Goal: Task Accomplishment & Management: Use online tool/utility

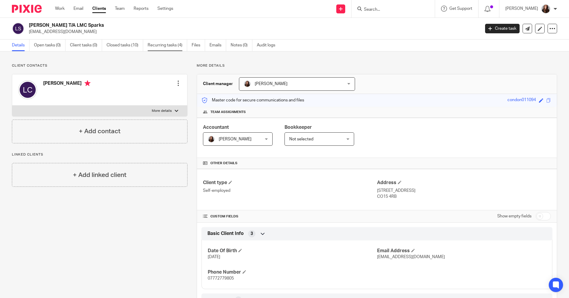
drag, startPoint x: 61, startPoint y: 8, endPoint x: 161, endPoint y: 48, distance: 108.1
click at [61, 8] on link "Work" at bounding box center [60, 9] width 10 height 6
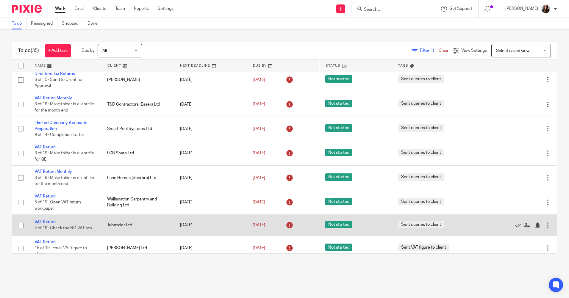
scroll to position [149, 0]
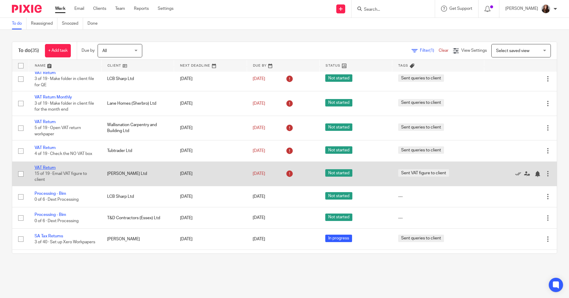
click at [44, 167] on link "VAT Return" at bounding box center [45, 168] width 21 height 4
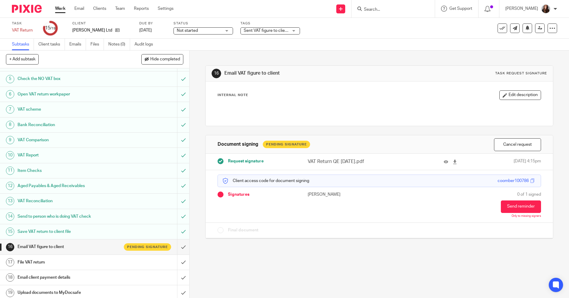
scroll to position [61, 0]
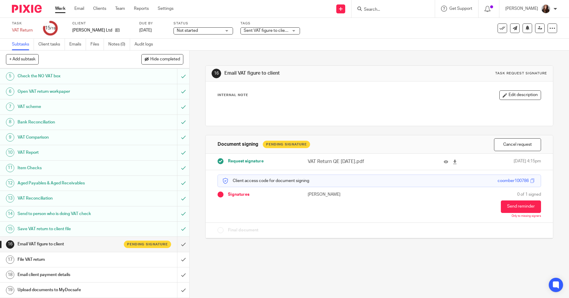
click at [57, 9] on link "Work" at bounding box center [60, 9] width 10 height 6
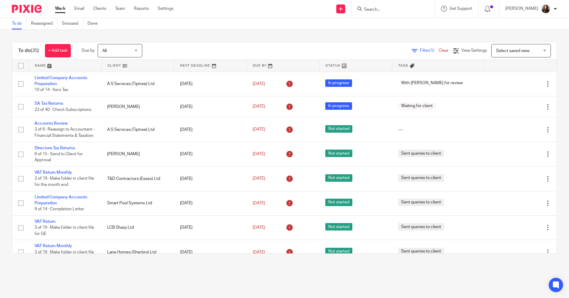
click at [390, 8] on input "Search" at bounding box center [390, 9] width 54 height 5
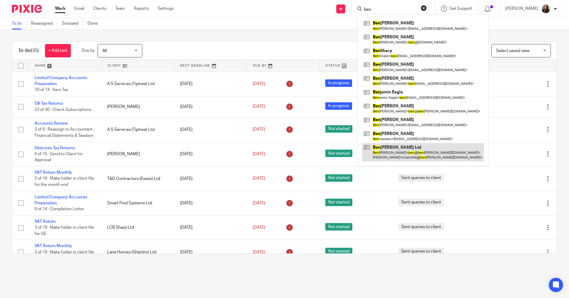
type input "ben"
click at [407, 149] on link at bounding box center [423, 152] width 122 height 18
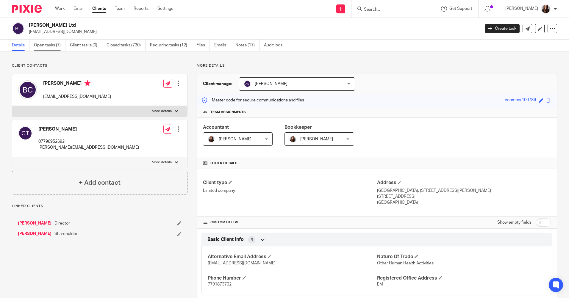
click at [46, 48] on link "Open tasks (7)" at bounding box center [50, 46] width 32 height 12
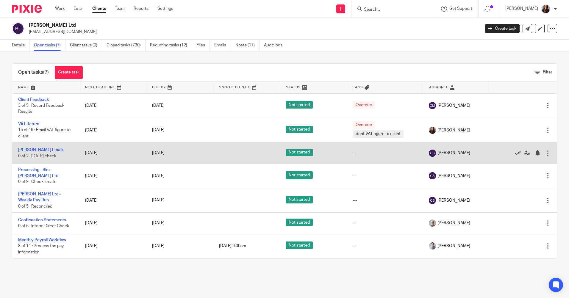
click at [515, 153] on icon at bounding box center [518, 153] width 6 height 6
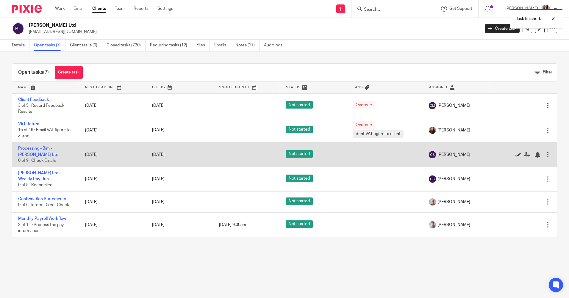
click at [515, 155] on icon at bounding box center [518, 155] width 6 height 6
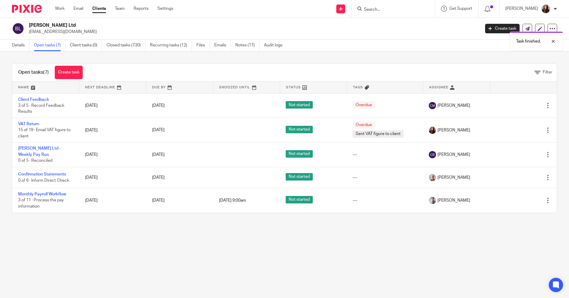
click at [515, 155] on icon at bounding box center [518, 155] width 6 height 6
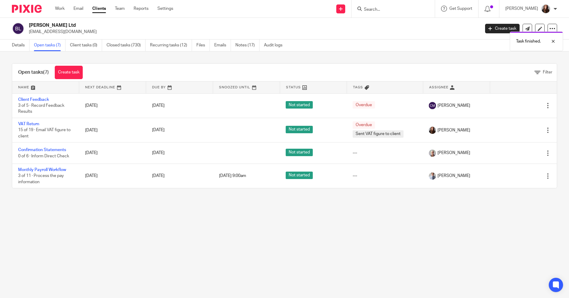
click at [392, 10] on div "Task finished. Task finished." at bounding box center [423, 28] width 278 height 45
click at [381, 7] on div "Task finished." at bounding box center [423, 17] width 278 height 23
click at [384, 9] on div "Task finished." at bounding box center [423, 17] width 278 height 23
click at [381, 9] on input "Search" at bounding box center [390, 9] width 54 height 5
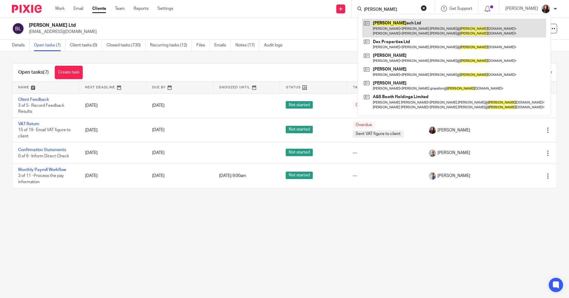
type input "naglot"
click at [402, 31] on link at bounding box center [454, 28] width 184 height 18
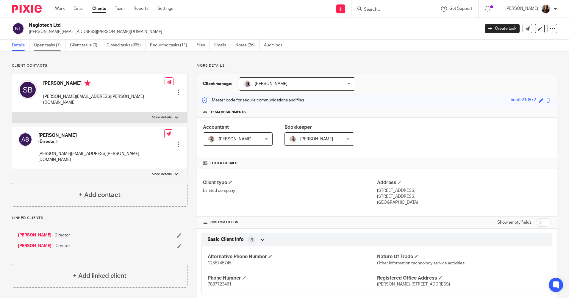
click at [47, 44] on link "Open tasks (7)" at bounding box center [50, 46] width 32 height 12
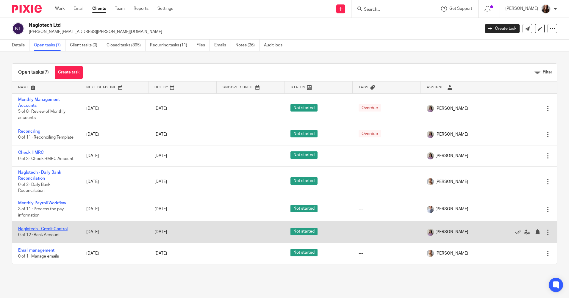
click at [60, 231] on link "Naglotech - Credit Control" at bounding box center [42, 229] width 49 height 4
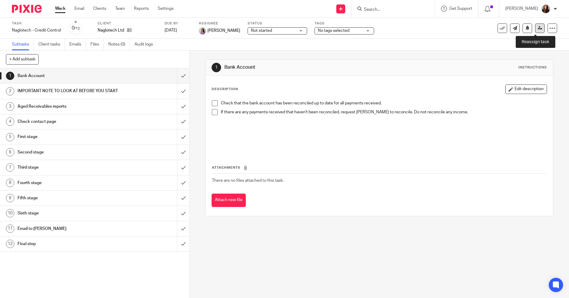
click at [538, 29] on icon at bounding box center [540, 28] width 4 height 4
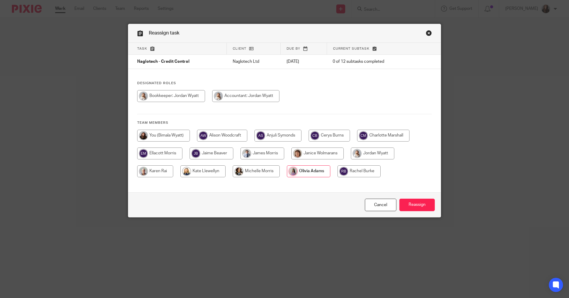
click at [162, 134] on input "radio" at bounding box center [163, 136] width 53 height 12
radio input "true"
click at [422, 206] on input "Reassign" at bounding box center [416, 205] width 35 height 13
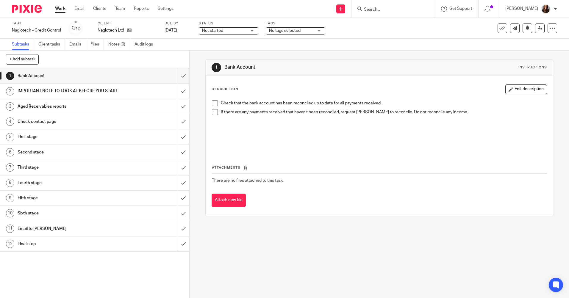
click at [212, 104] on span at bounding box center [215, 103] width 6 height 6
click at [213, 110] on span at bounding box center [215, 112] width 6 height 6
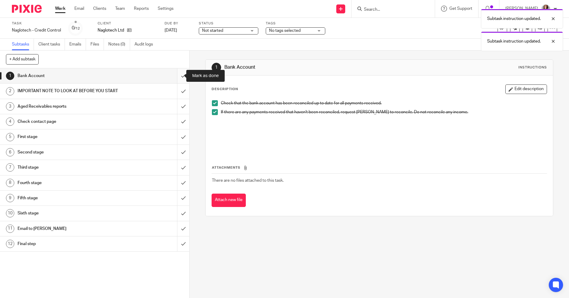
click at [179, 74] on input "submit" at bounding box center [94, 75] width 189 height 15
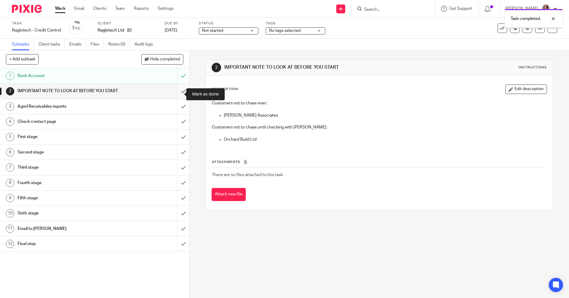
click at [176, 94] on input "submit" at bounding box center [94, 91] width 189 height 15
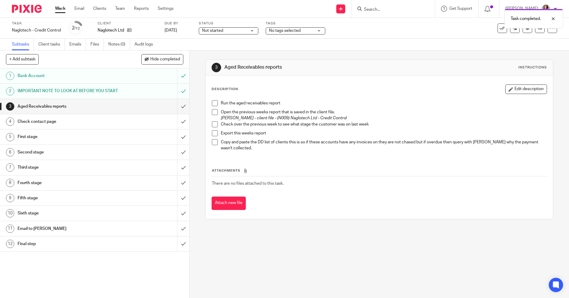
click at [212, 102] on span at bounding box center [215, 103] width 6 height 6
drag, startPoint x: 213, startPoint y: 117, endPoint x: 215, endPoint y: 113, distance: 4.5
click at [214, 116] on li "Open the previous weeks report that is saved in the client file. Ellacott Morri…" at bounding box center [379, 115] width 334 height 12
click at [215, 113] on span at bounding box center [215, 112] width 6 height 6
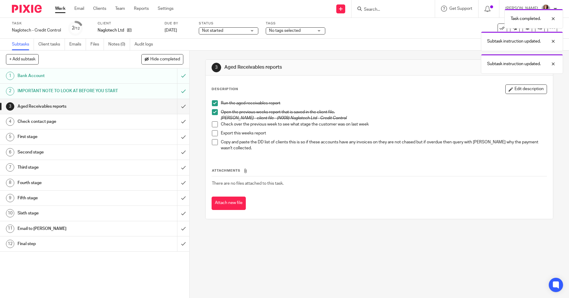
click at [215, 123] on span at bounding box center [215, 124] width 6 height 6
click at [213, 132] on span at bounding box center [215, 133] width 6 height 6
click at [213, 142] on span at bounding box center [215, 142] width 6 height 6
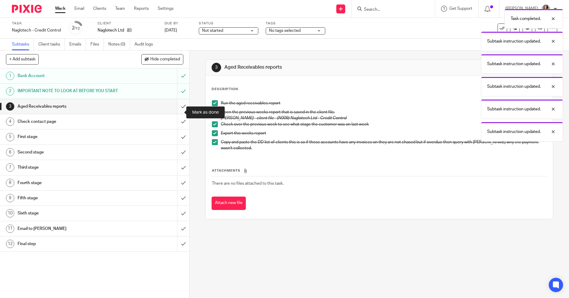
click at [179, 112] on input "submit" at bounding box center [94, 106] width 189 height 15
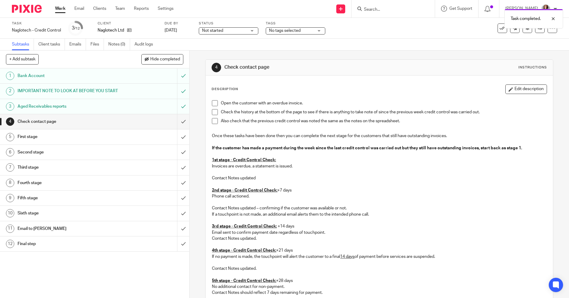
click at [213, 104] on span at bounding box center [215, 103] width 6 height 6
drag, startPoint x: 212, startPoint y: 111, endPoint x: 213, endPoint y: 118, distance: 7.8
click at [212, 111] on span at bounding box center [215, 112] width 6 height 6
click at [213, 119] on span at bounding box center [215, 121] width 6 height 6
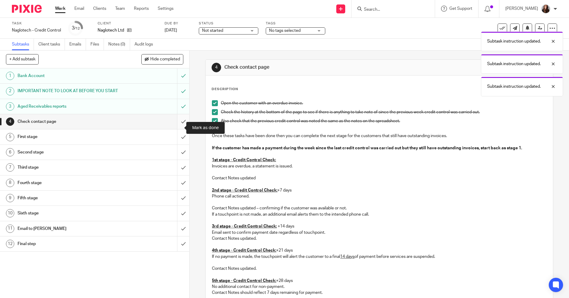
click at [179, 127] on input "submit" at bounding box center [94, 121] width 189 height 15
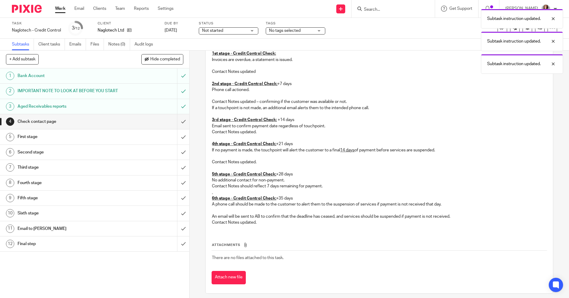
scroll to position [111, 0]
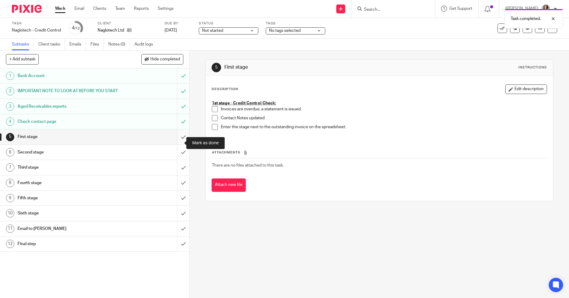
click at [178, 143] on input "submit" at bounding box center [94, 136] width 189 height 15
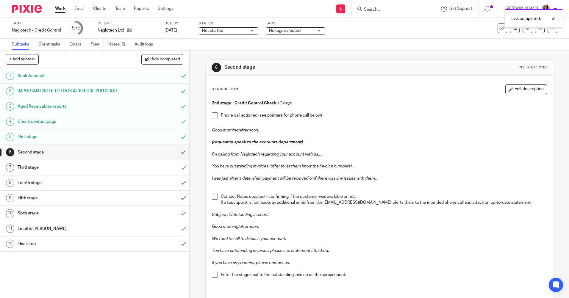
click at [175, 156] on input "submit" at bounding box center [94, 152] width 189 height 15
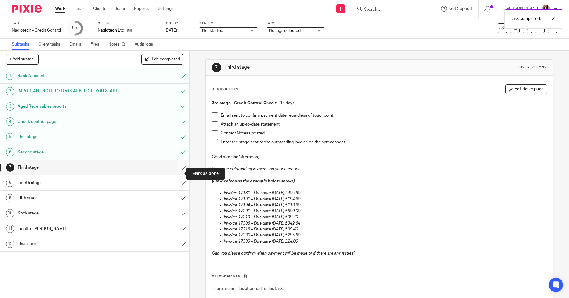
click at [176, 172] on input "submit" at bounding box center [94, 167] width 189 height 15
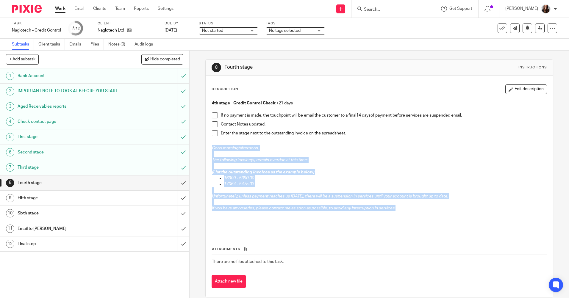
drag, startPoint x: 399, startPoint y: 210, endPoint x: 206, endPoint y: 150, distance: 202.7
click at [206, 150] on div "Description Edit description 4th stage - Credit Control Check: +21 days If no p…" at bounding box center [379, 187] width 347 height 222
drag, startPoint x: 206, startPoint y: 150, endPoint x: 225, endPoint y: 164, distance: 23.8
copy div "Good morning/afternoon, The following invoice(s) remain overdue at this time: (…"
click at [497, 27] on button at bounding box center [502, 29] width 10 height 10
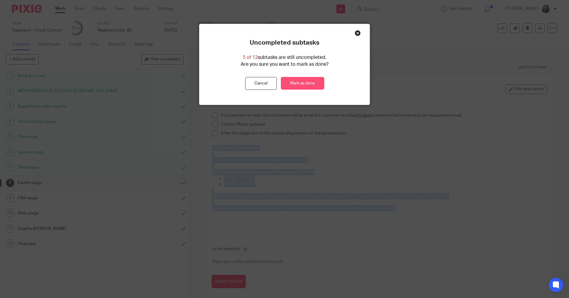
click at [306, 85] on link "Mark as done" at bounding box center [302, 83] width 43 height 13
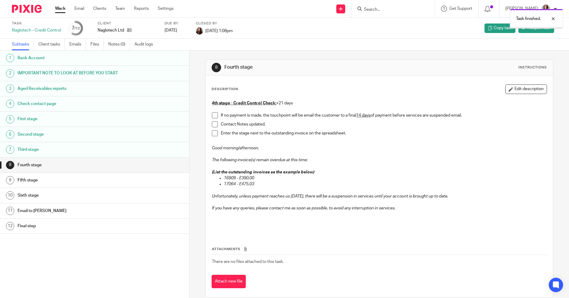
click at [62, 8] on link "Work" at bounding box center [60, 9] width 10 height 6
click at [59, 7] on link "Work" at bounding box center [60, 9] width 10 height 6
click at [54, 7] on div "Work Email Clients Team Reports Settings Work Email Clients Team Reports Settin…" at bounding box center [115, 9] width 133 height 18
click at [59, 7] on link "Work" at bounding box center [60, 9] width 10 height 6
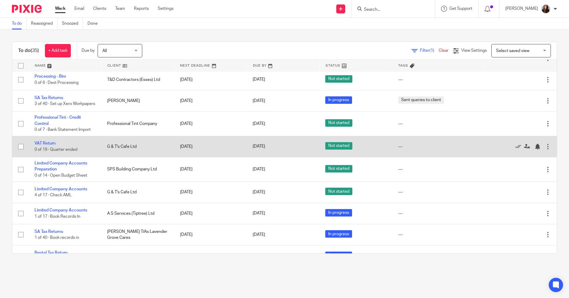
scroll to position [298, 0]
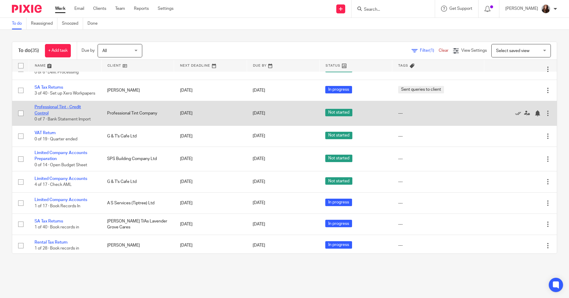
click at [40, 112] on link "Professional Tint - Credit Control" at bounding box center [58, 110] width 46 height 10
